Goal: Task Accomplishment & Management: Manage account settings

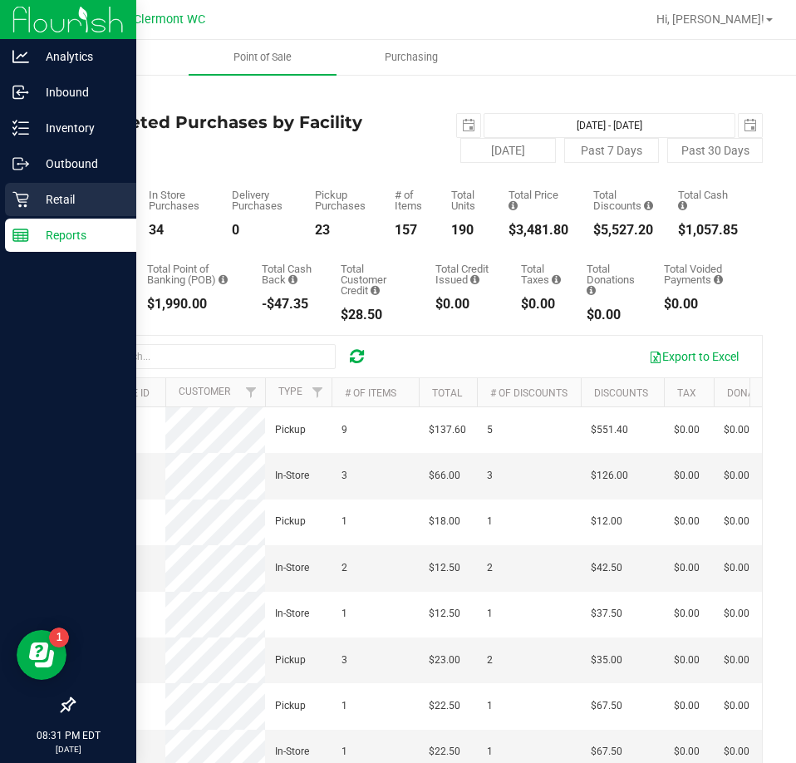
click at [24, 194] on icon at bounding box center [20, 200] width 16 height 16
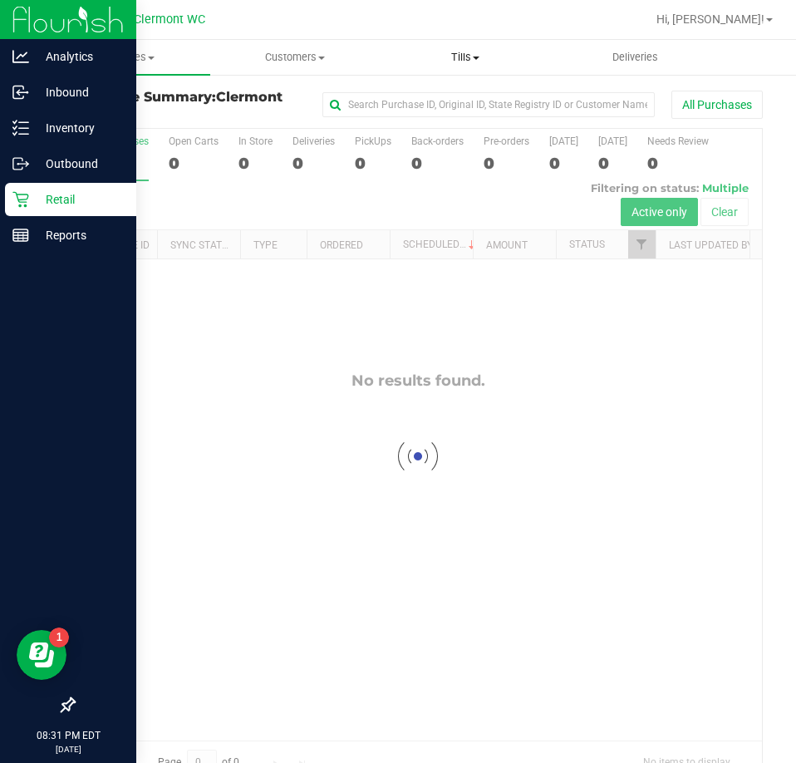
click at [461, 57] on span "Tills" at bounding box center [465, 57] width 169 height 15
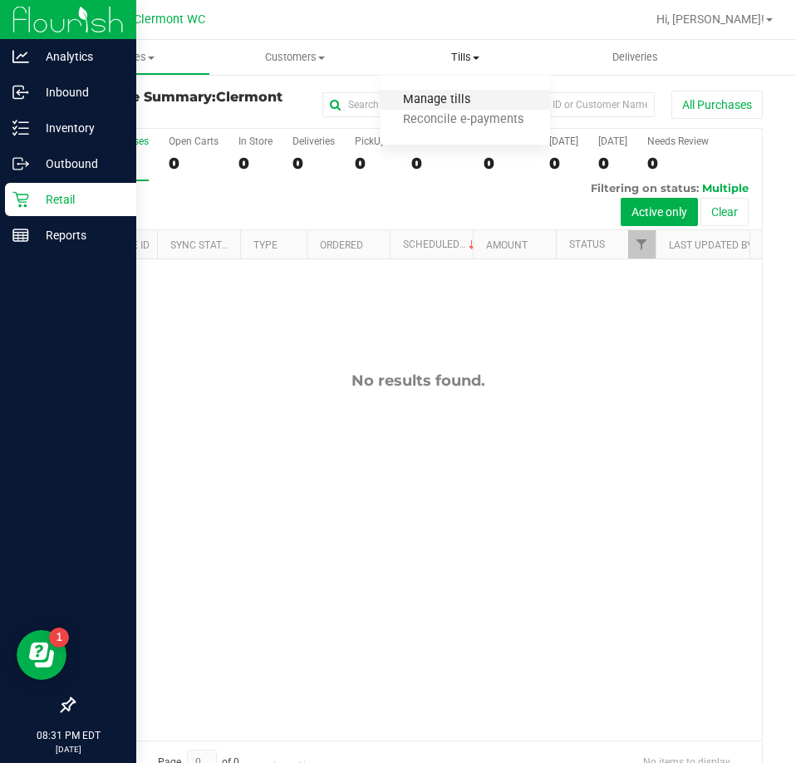
click at [457, 96] on span "Manage tills" at bounding box center [437, 100] width 112 height 14
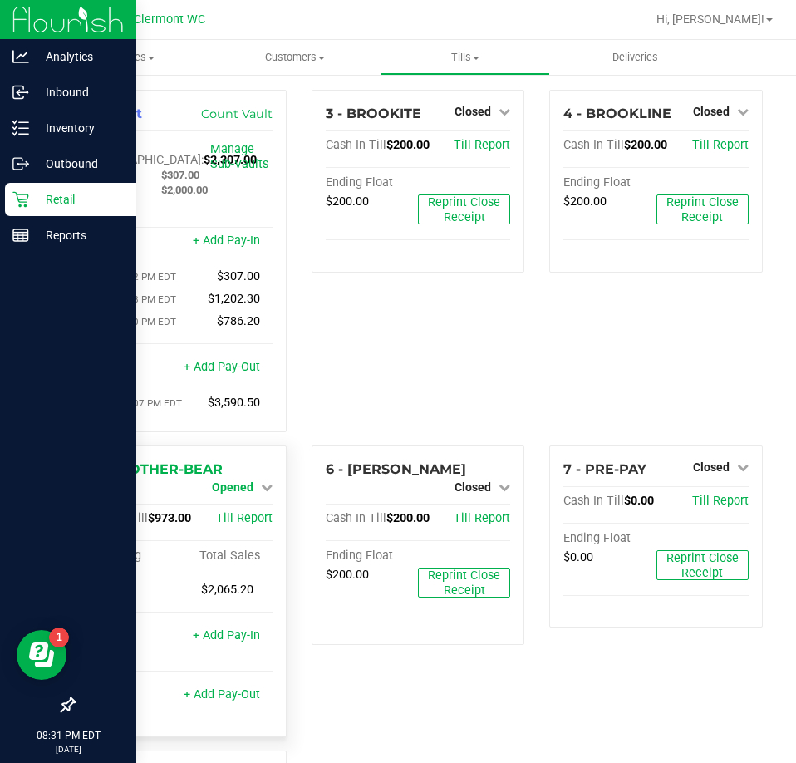
click at [239, 494] on span "Opened" at bounding box center [233, 486] width 42 height 13
click at [229, 505] on link "Close Till" at bounding box center [234, 500] width 45 height 13
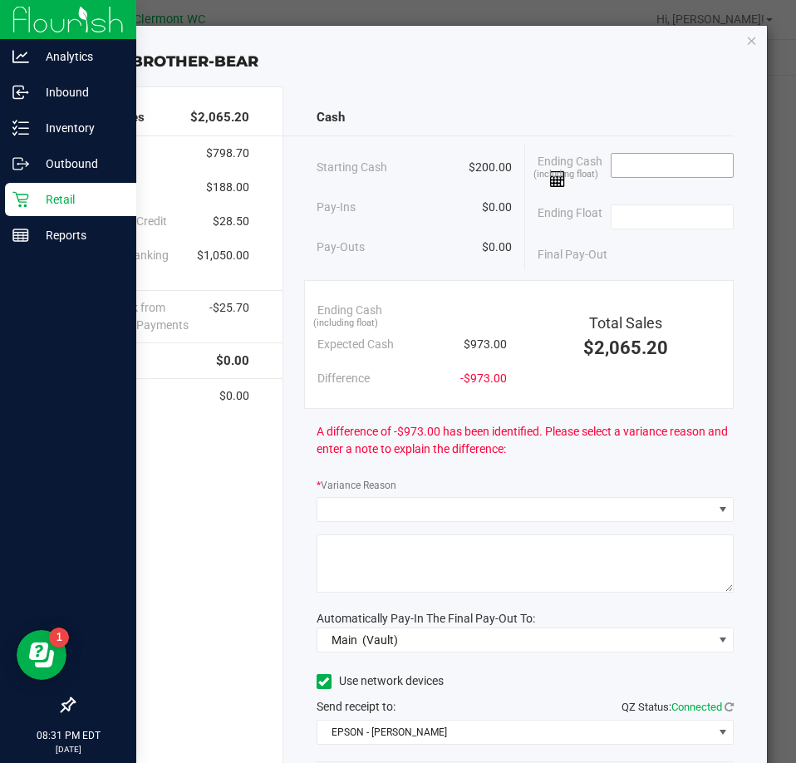
click at [645, 162] on input at bounding box center [673, 165] width 122 height 23
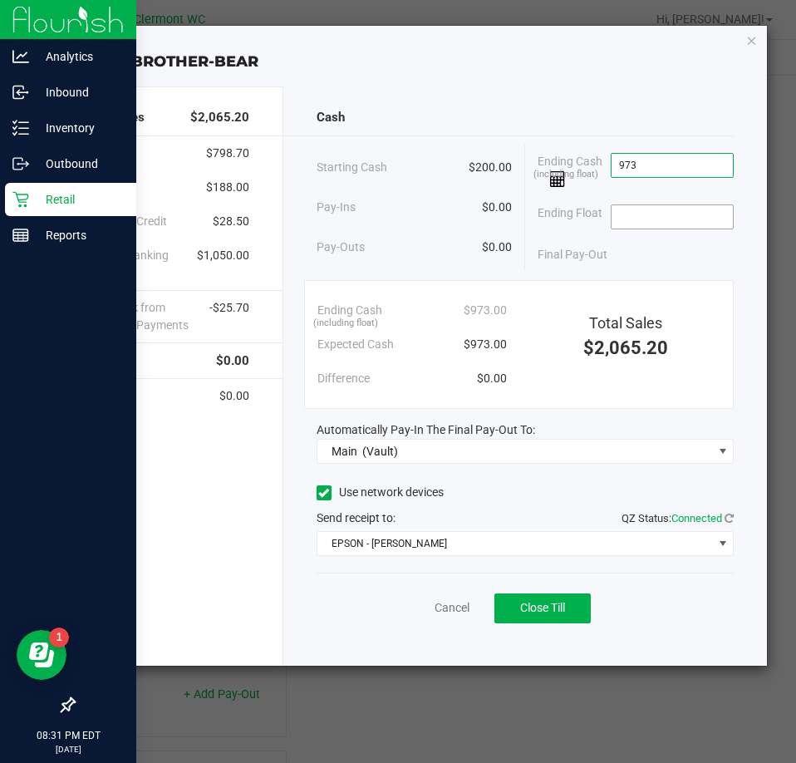
type input "$973.00"
click at [656, 218] on input at bounding box center [673, 216] width 122 height 23
type input "$200.00"
click at [509, 612] on button "Close Till" at bounding box center [542, 608] width 96 height 30
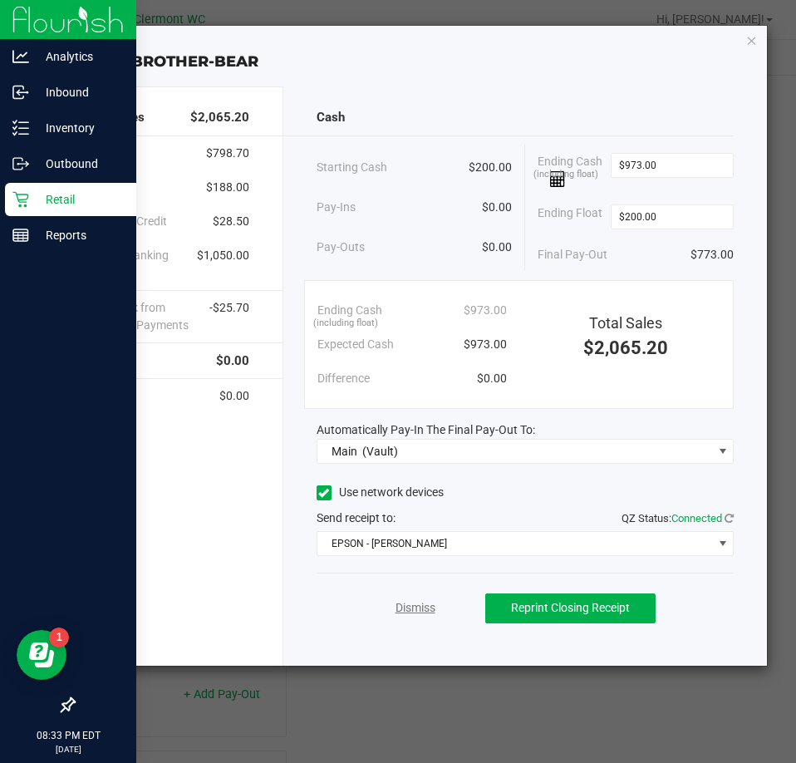
click at [406, 607] on link "Dismiss" at bounding box center [416, 607] width 40 height 17
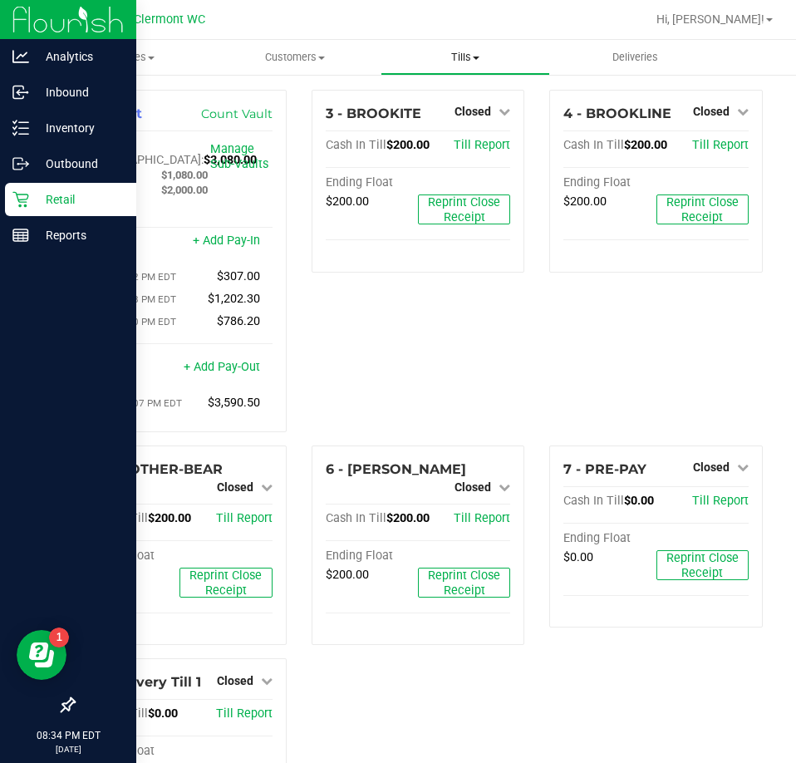
click at [461, 57] on span "Tills" at bounding box center [465, 57] width 169 height 15
click at [445, 121] on span "Reconcile e-payments" at bounding box center [463, 120] width 165 height 14
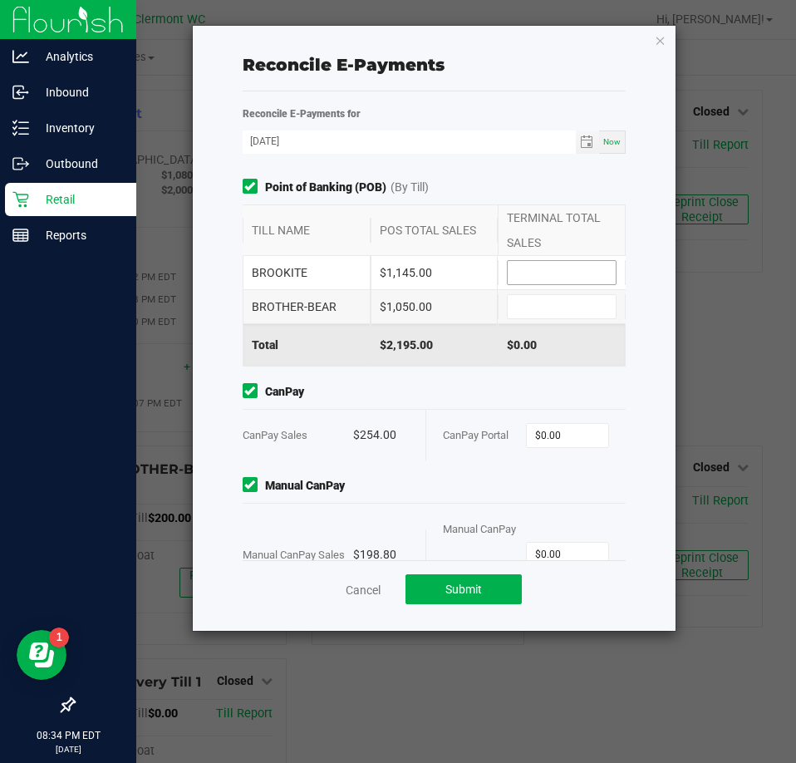
click at [542, 273] on input at bounding box center [562, 272] width 108 height 23
type input "$1,145.00"
click at [553, 307] on input at bounding box center [562, 306] width 108 height 23
type input "$1,050.00"
click at [542, 429] on input "0" at bounding box center [567, 435] width 81 height 23
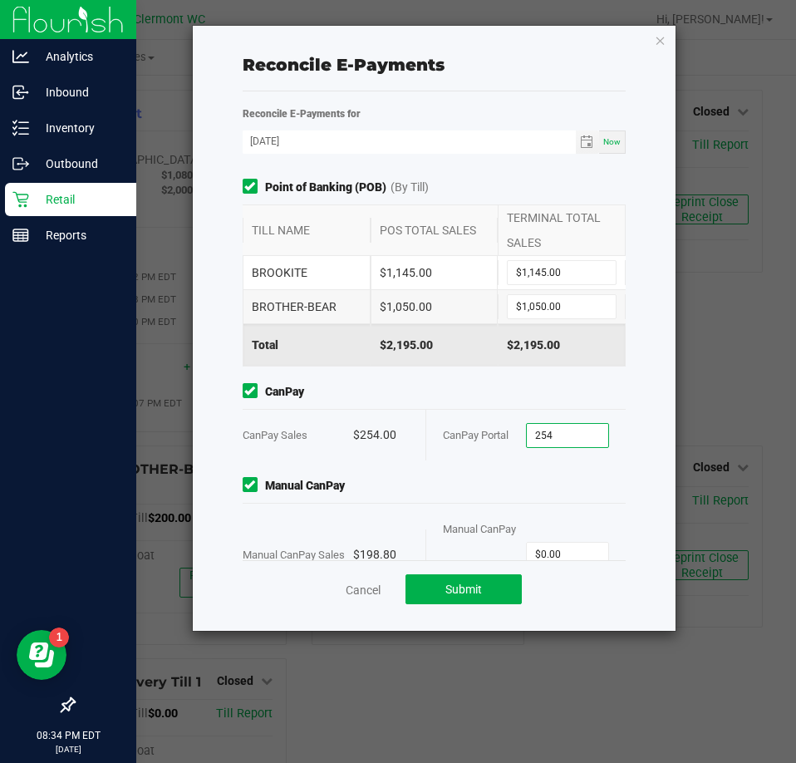
type input "$254.00"
click at [502, 495] on div "Manual CanPay Manual CanPay Sales $198.80 Manual CanPay Portal $0.00" at bounding box center [434, 541] width 409 height 128
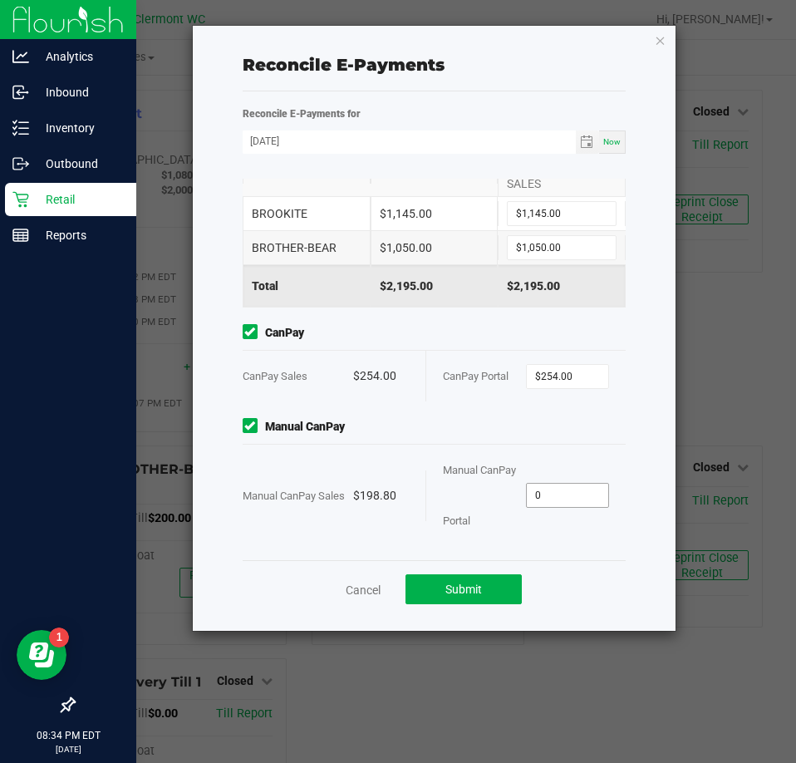
click at [553, 494] on input "0" at bounding box center [567, 495] width 81 height 23
type input "$198.80"
click at [545, 440] on div "Manual CanPay Manual CanPay Sales $198.80 Manual CanPay Portal $198.80" at bounding box center [434, 482] width 409 height 128
click at [505, 582] on button "Submit" at bounding box center [464, 589] width 116 height 30
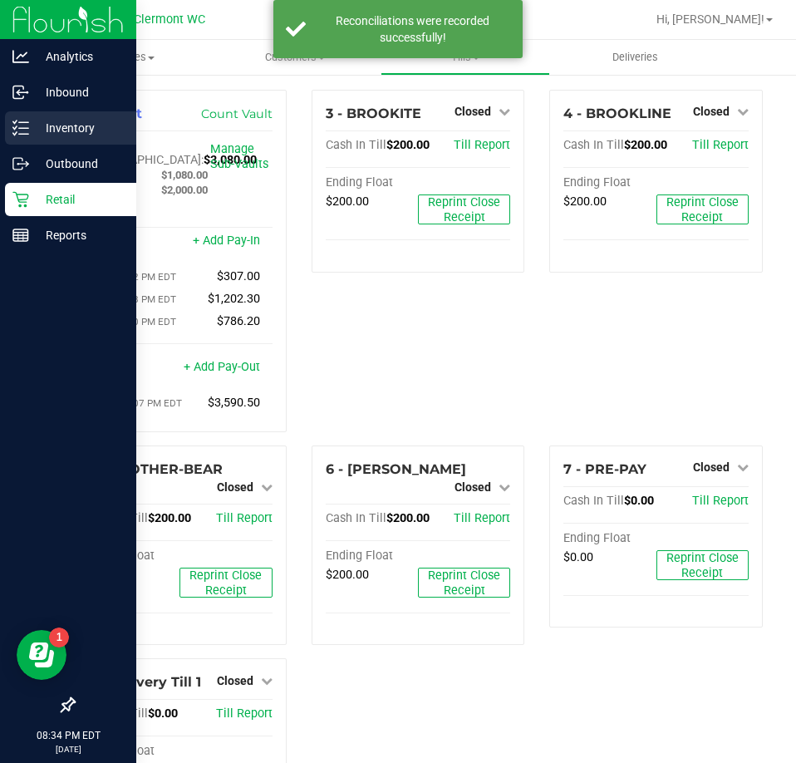
click at [44, 130] on p "Inventory" at bounding box center [79, 128] width 100 height 20
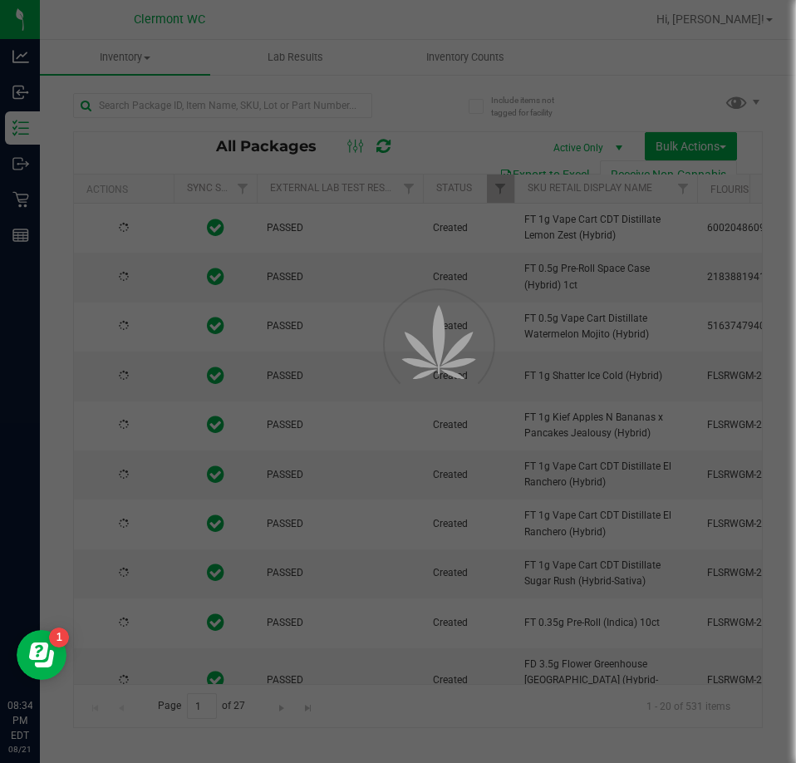
click at [468, 50] on div at bounding box center [398, 381] width 796 height 763
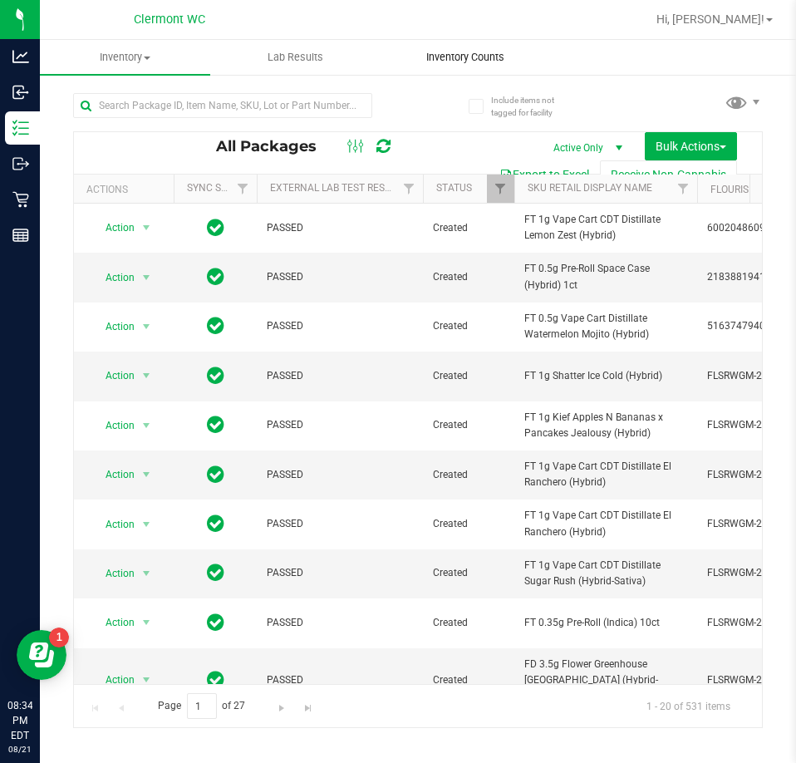
click at [469, 52] on span "Inventory Counts" at bounding box center [465, 57] width 123 height 15
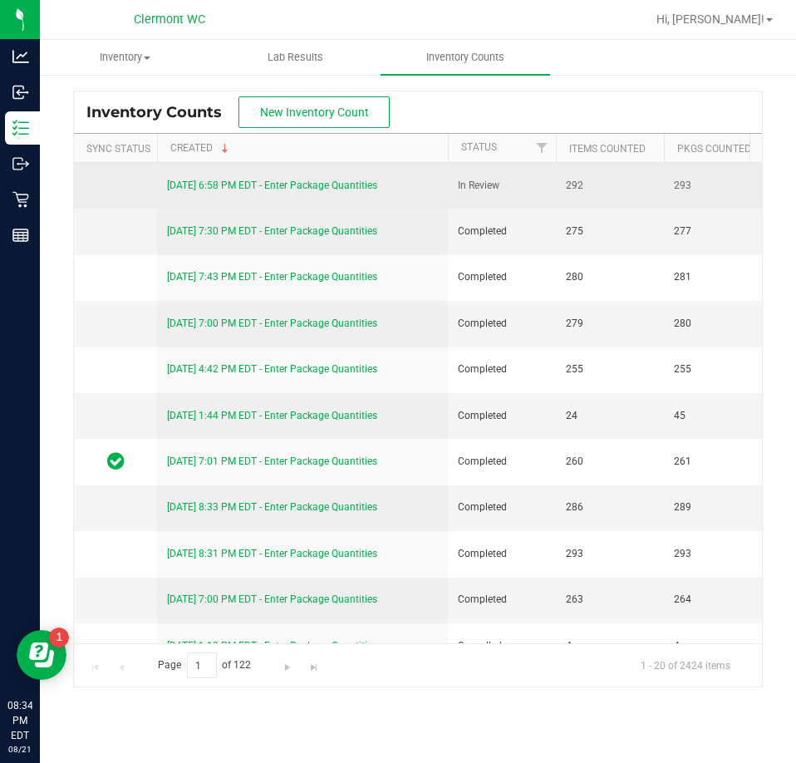
click at [294, 182] on link "[DATE] 6:58 PM EDT - Enter Package Quantities" at bounding box center [272, 186] width 210 height 12
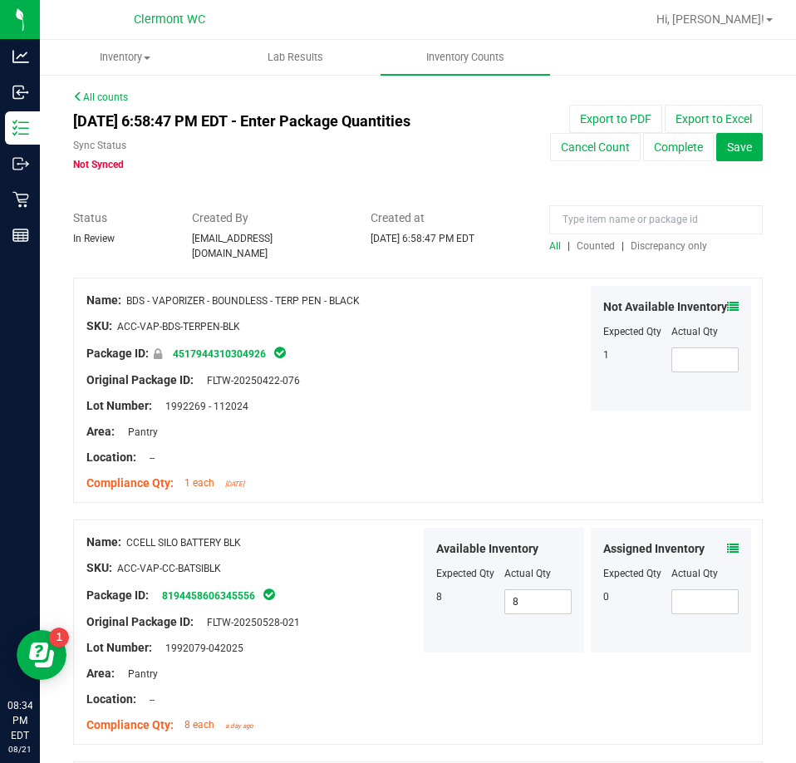
click at [684, 244] on span "Discrepancy only" at bounding box center [669, 246] width 76 height 12
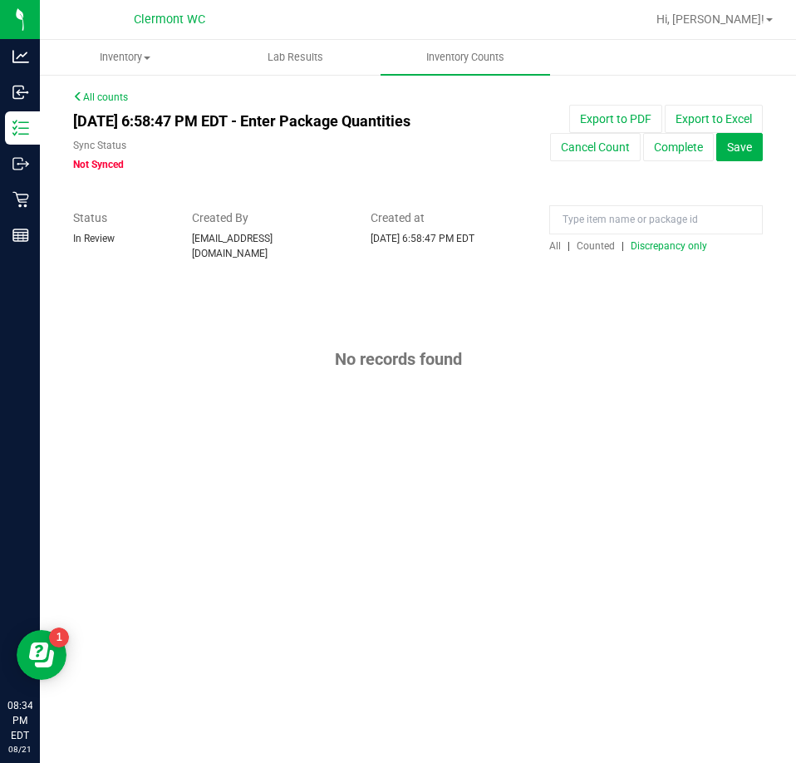
click at [684, 244] on span "Discrepancy only" at bounding box center [669, 246] width 76 height 12
click at [703, 148] on button "Complete" at bounding box center [678, 147] width 71 height 28
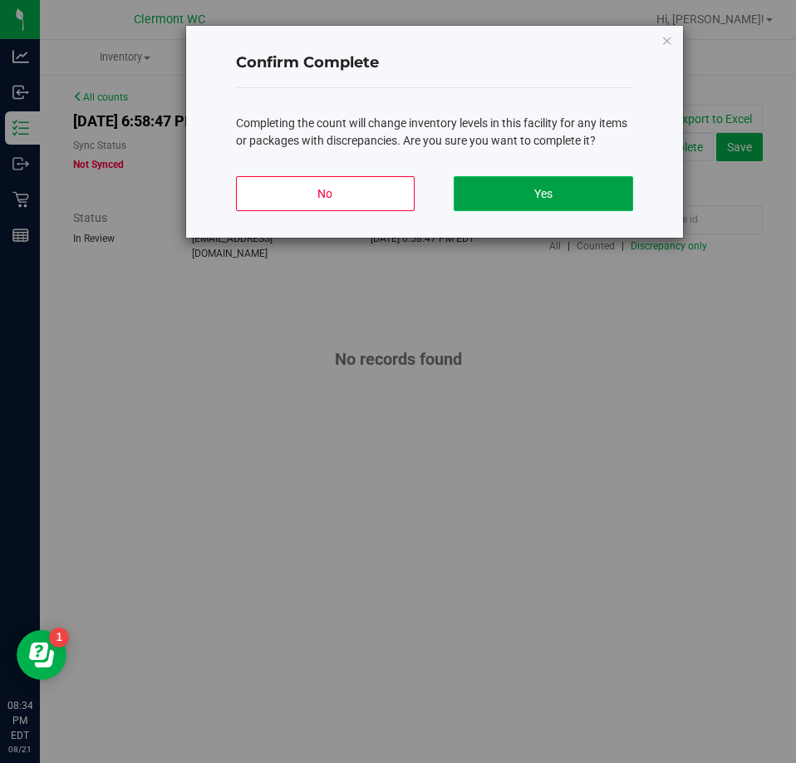
click at [605, 189] on button "Yes" at bounding box center [543, 193] width 179 height 35
